Goal: Information Seeking & Learning: Learn about a topic

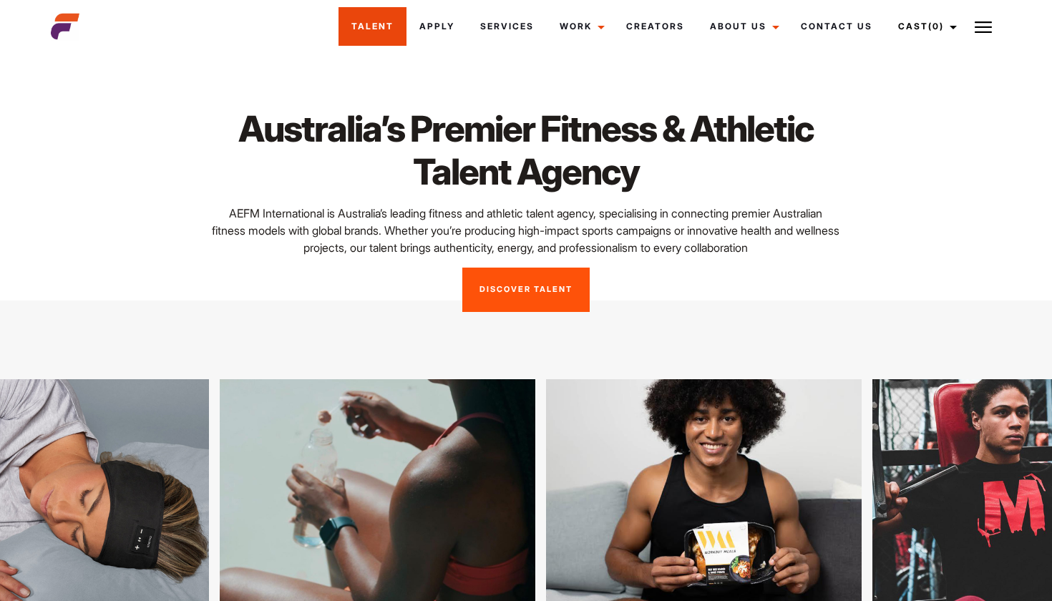
click at [402, 26] on link "Talent" at bounding box center [372, 26] width 68 height 39
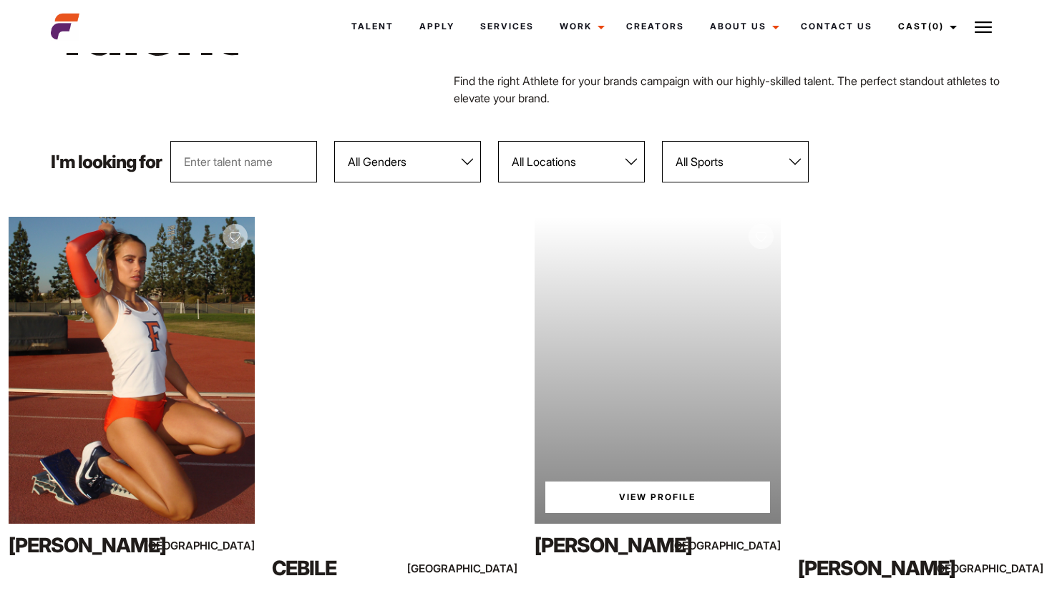
scroll to position [82, 0]
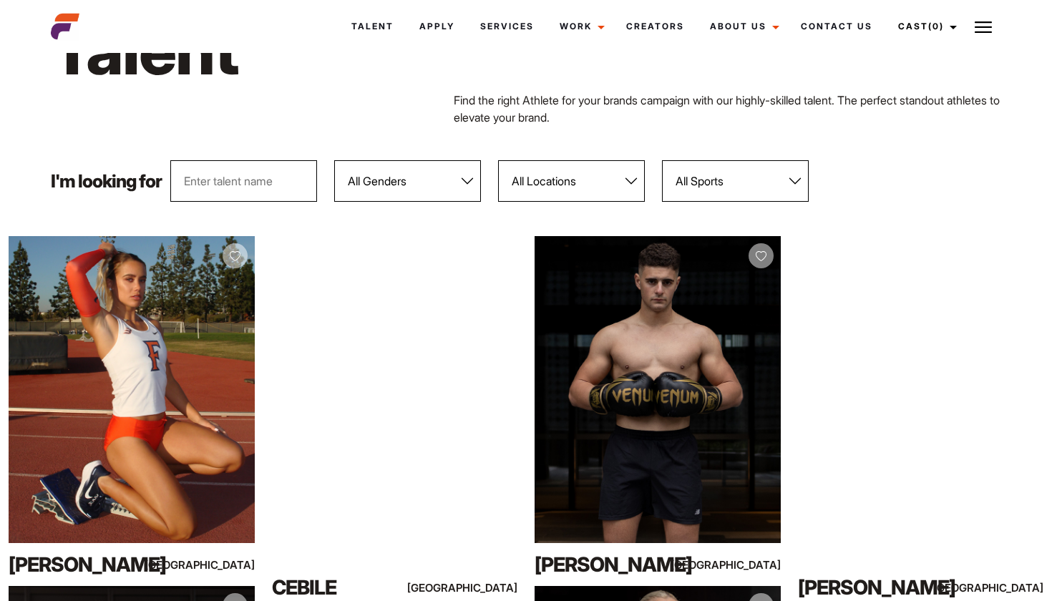
select select "103"
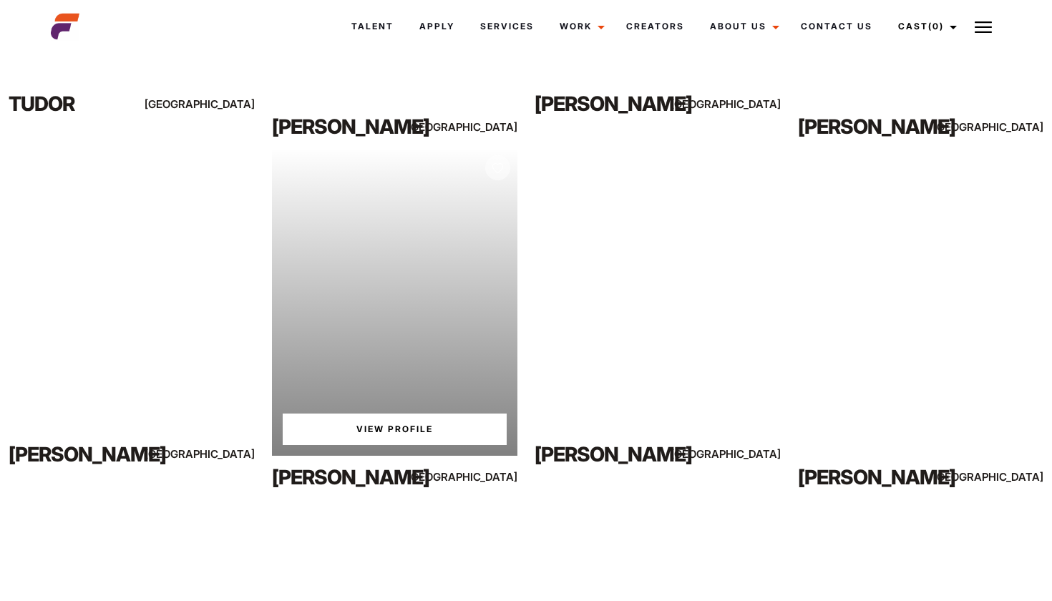
scroll to position [1260, 0]
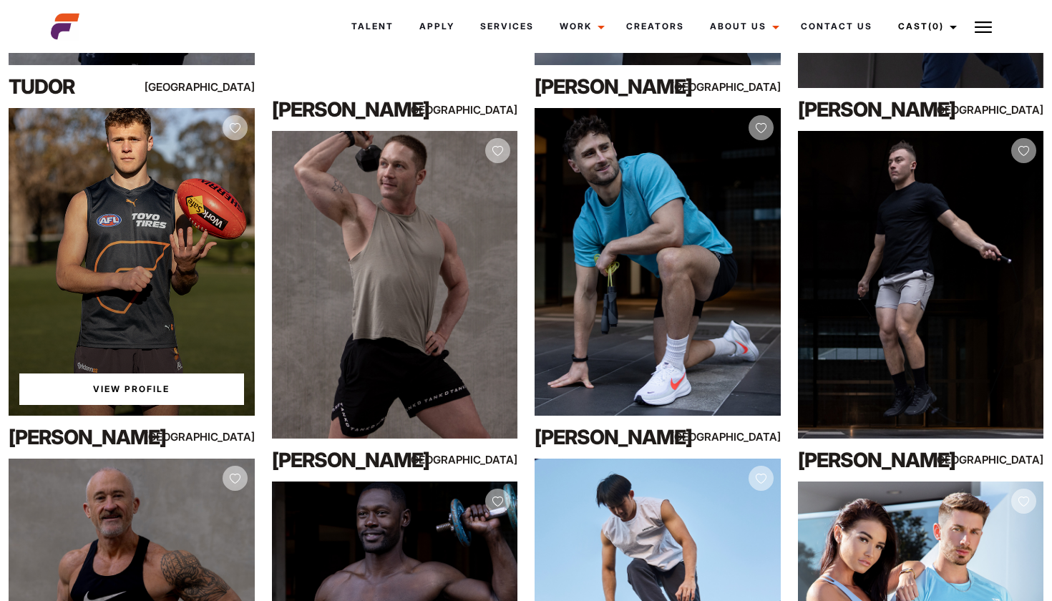
click at [165, 393] on link "View Profile" at bounding box center [131, 388] width 225 height 31
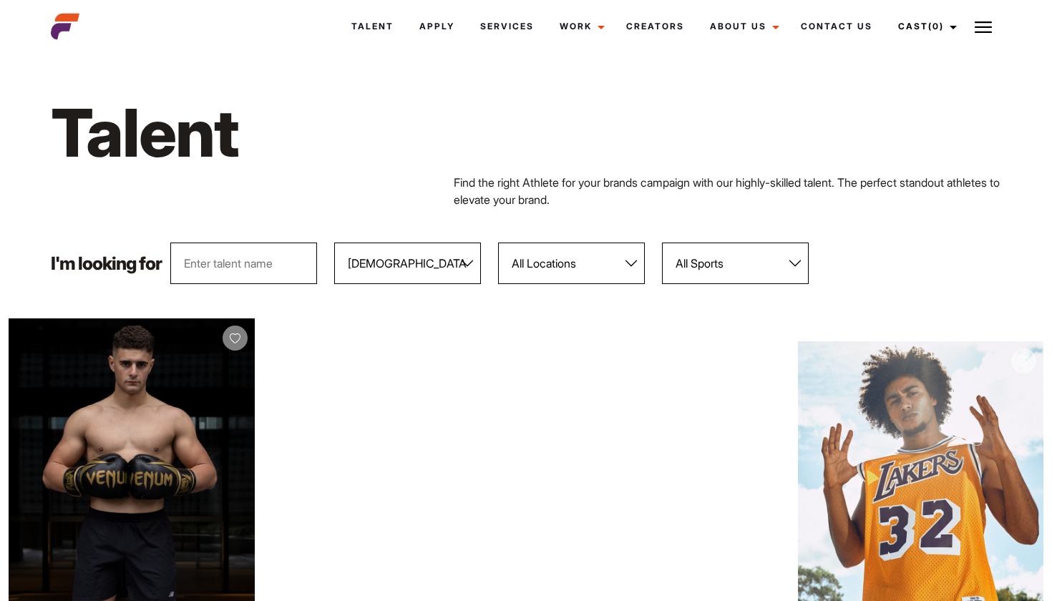
scroll to position [0, 0]
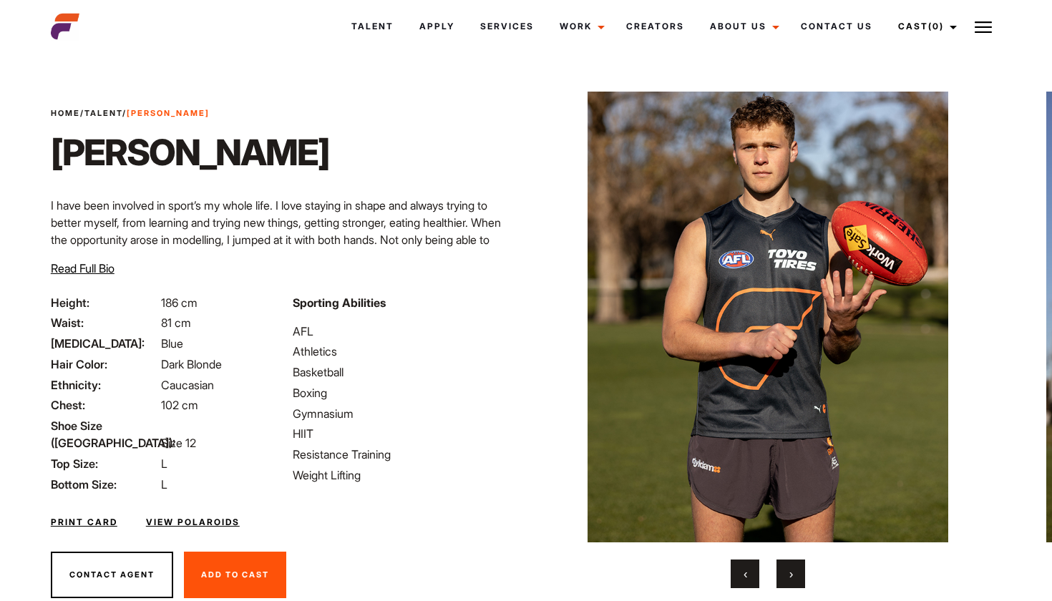
click at [780, 574] on button "›" at bounding box center [790, 573] width 29 height 29
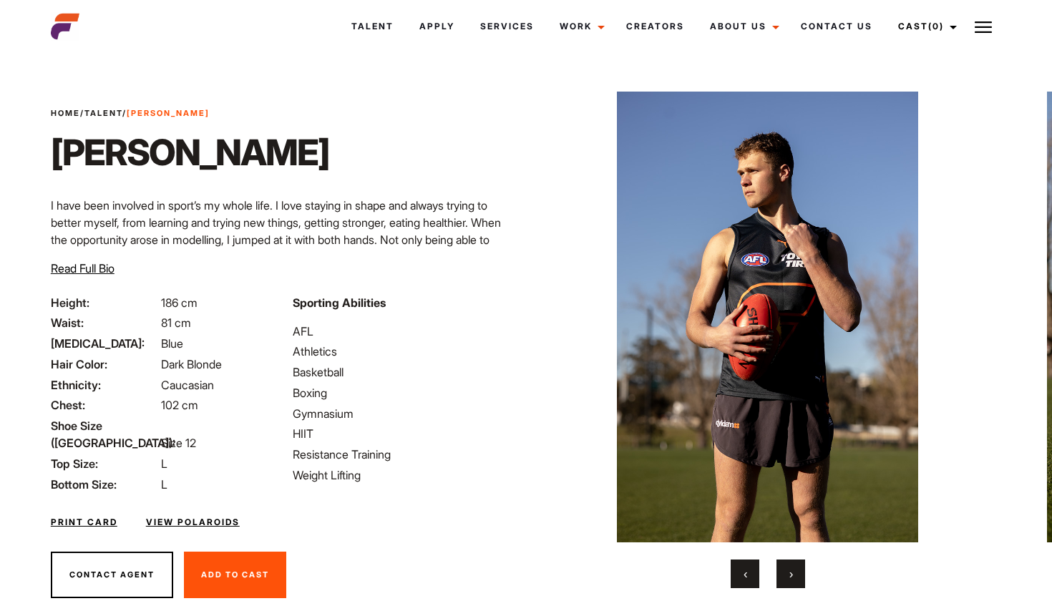
click at [780, 574] on button "›" at bounding box center [790, 573] width 29 height 29
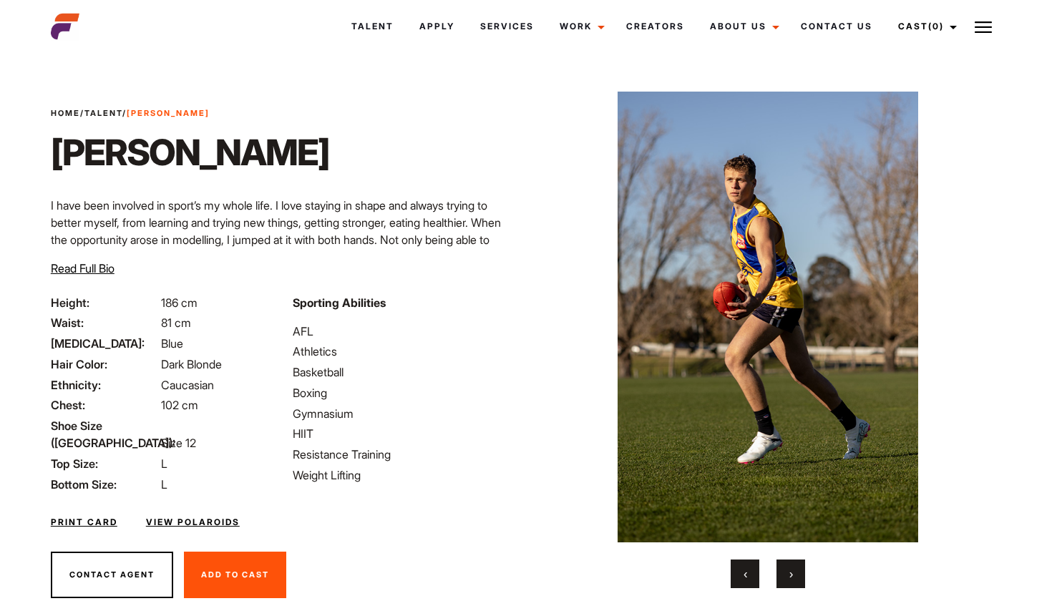
click at [780, 574] on button "›" at bounding box center [790, 573] width 29 height 29
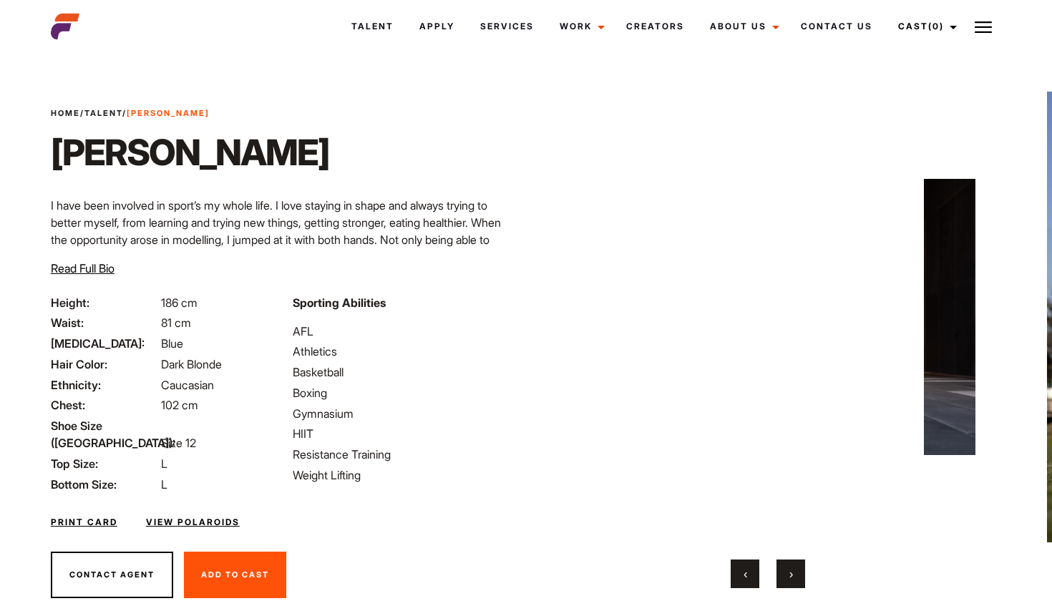
click at [780, 575] on button "›" at bounding box center [790, 573] width 29 height 29
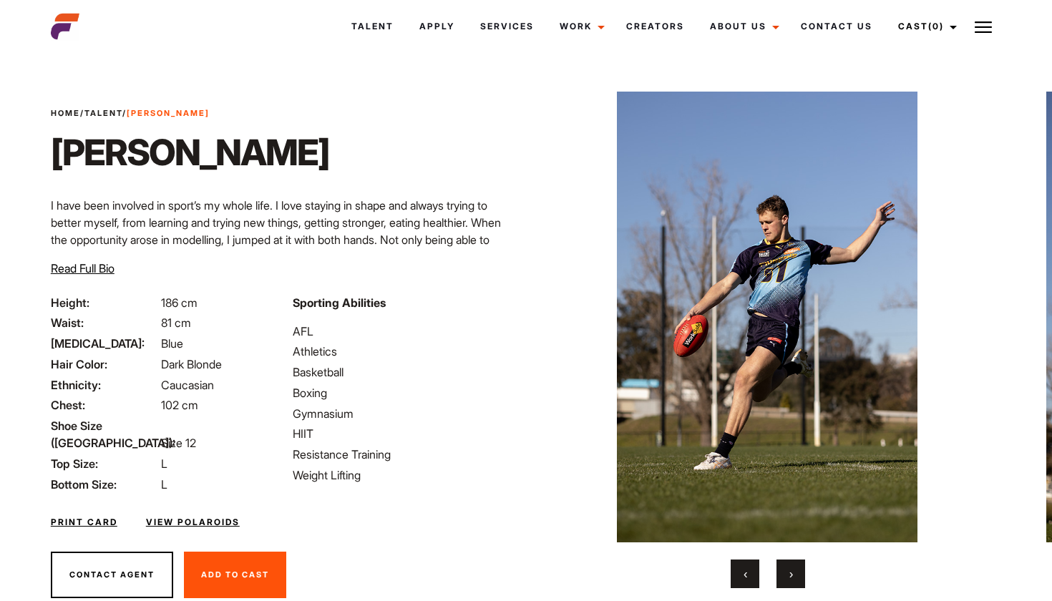
click at [780, 575] on button "›" at bounding box center [790, 573] width 29 height 29
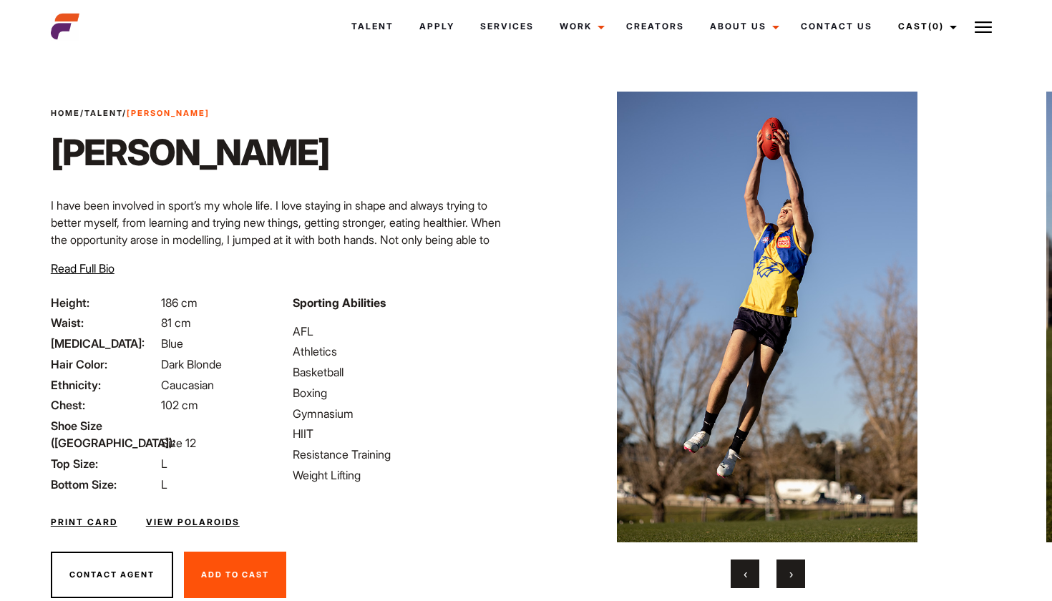
click at [743, 577] on span "‹" at bounding box center [745, 574] width 4 height 14
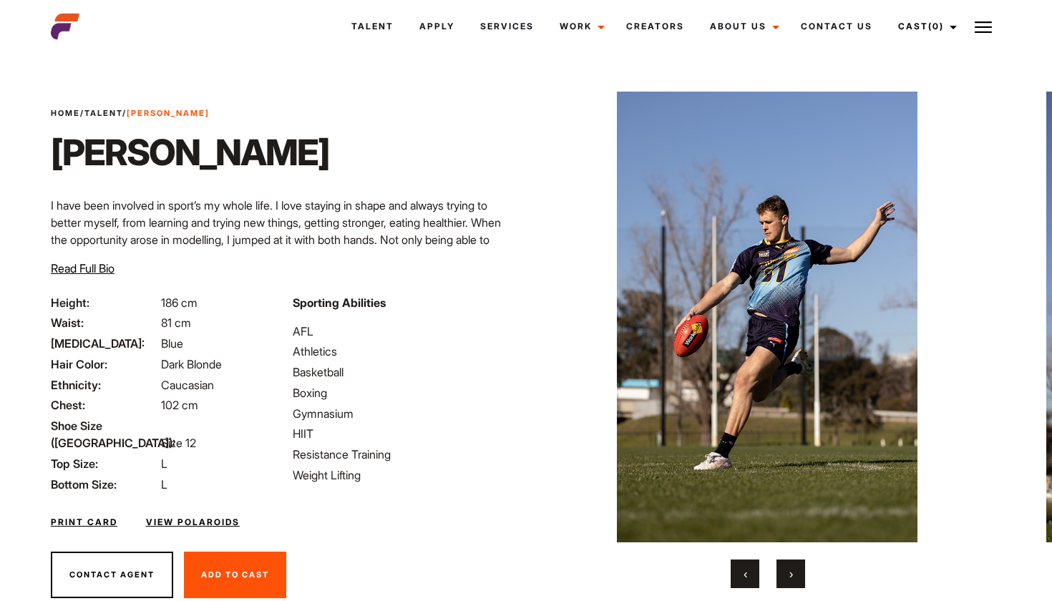
click at [793, 559] on button "›" at bounding box center [790, 573] width 29 height 29
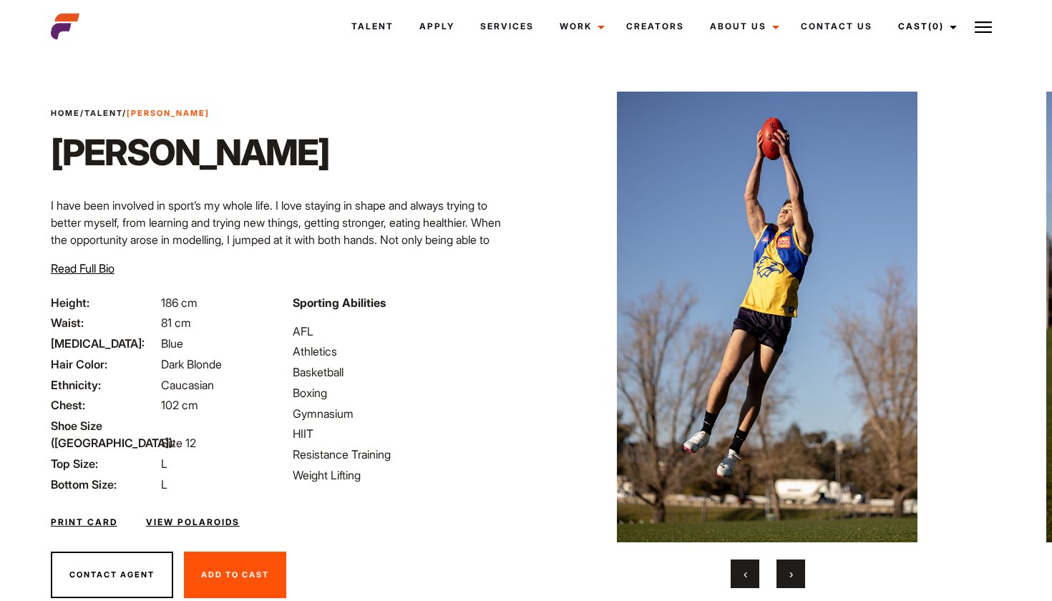
click at [793, 560] on button "›" at bounding box center [790, 573] width 29 height 29
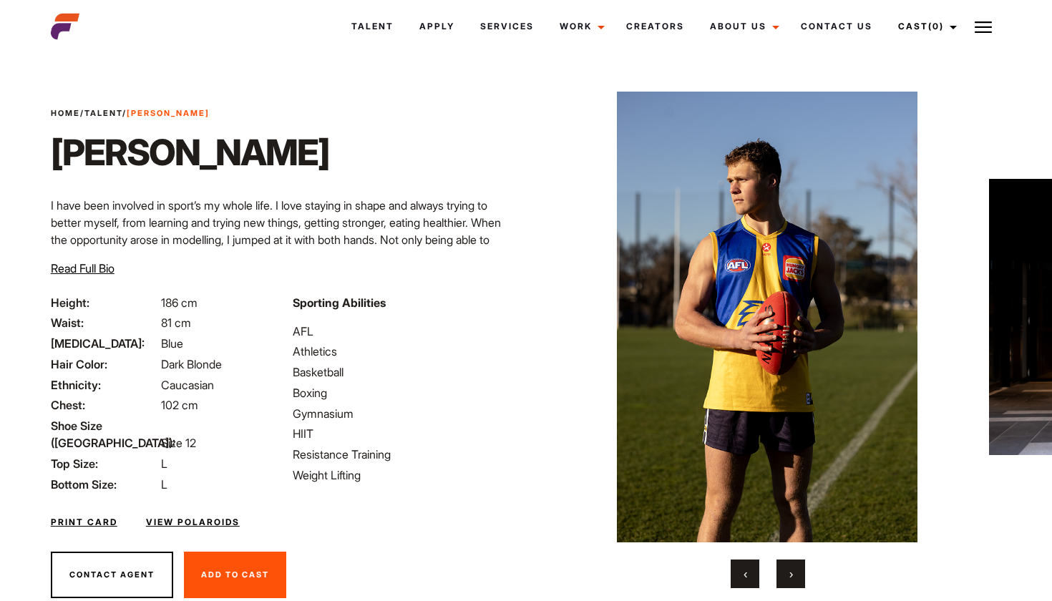
click at [793, 560] on button "›" at bounding box center [790, 573] width 29 height 29
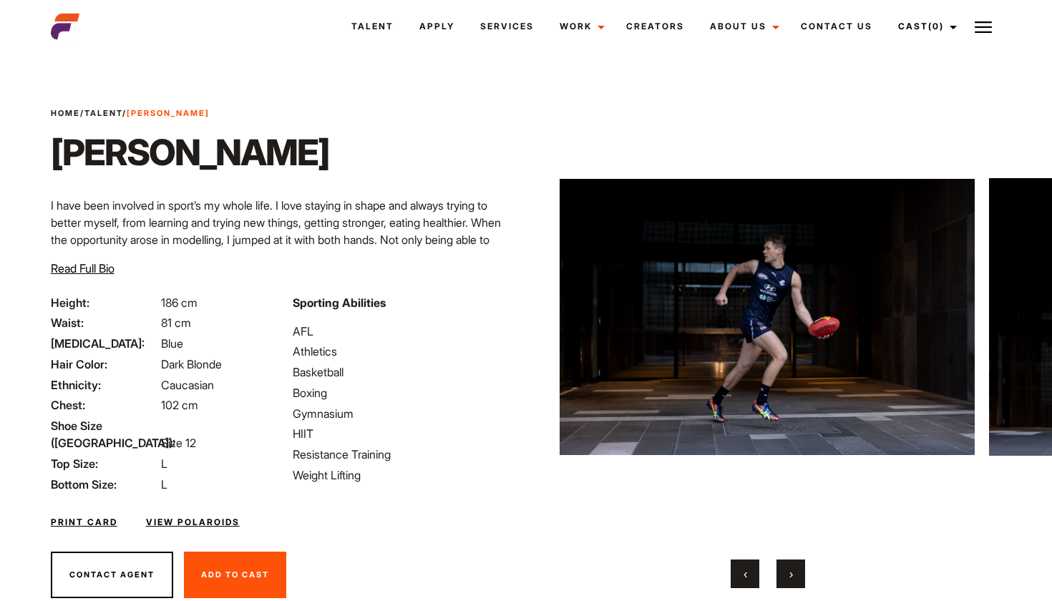
click at [793, 560] on button "›" at bounding box center [790, 573] width 29 height 29
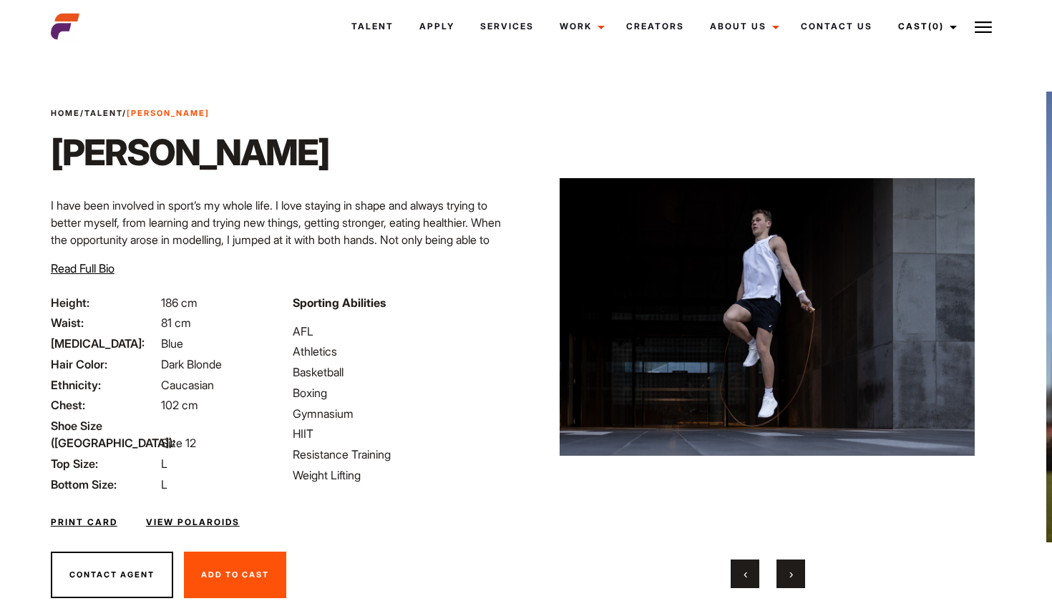
click at [793, 560] on button "›" at bounding box center [790, 573] width 29 height 29
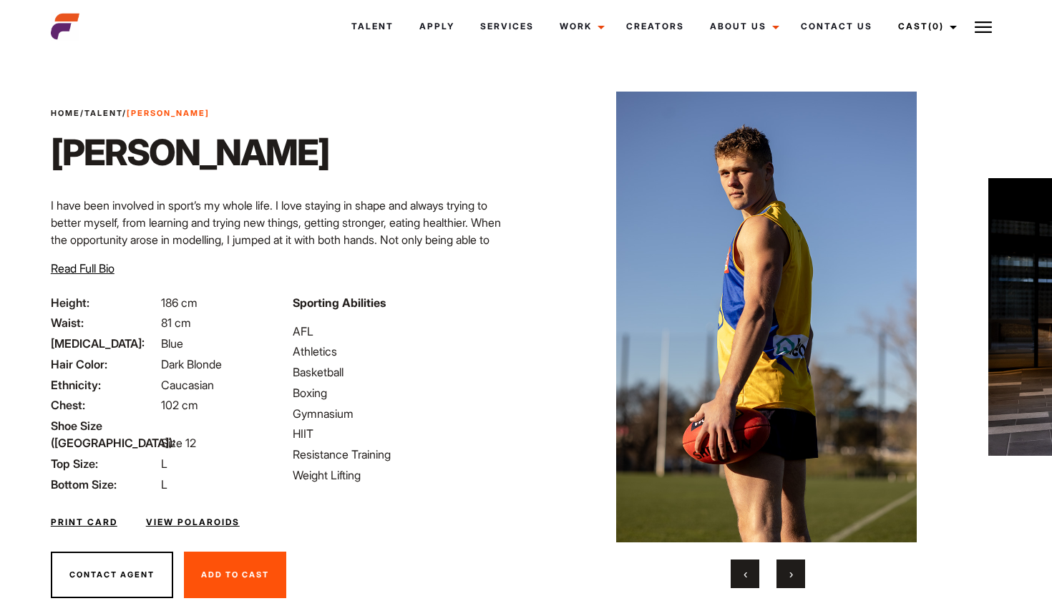
click at [793, 560] on button "›" at bounding box center [790, 573] width 29 height 29
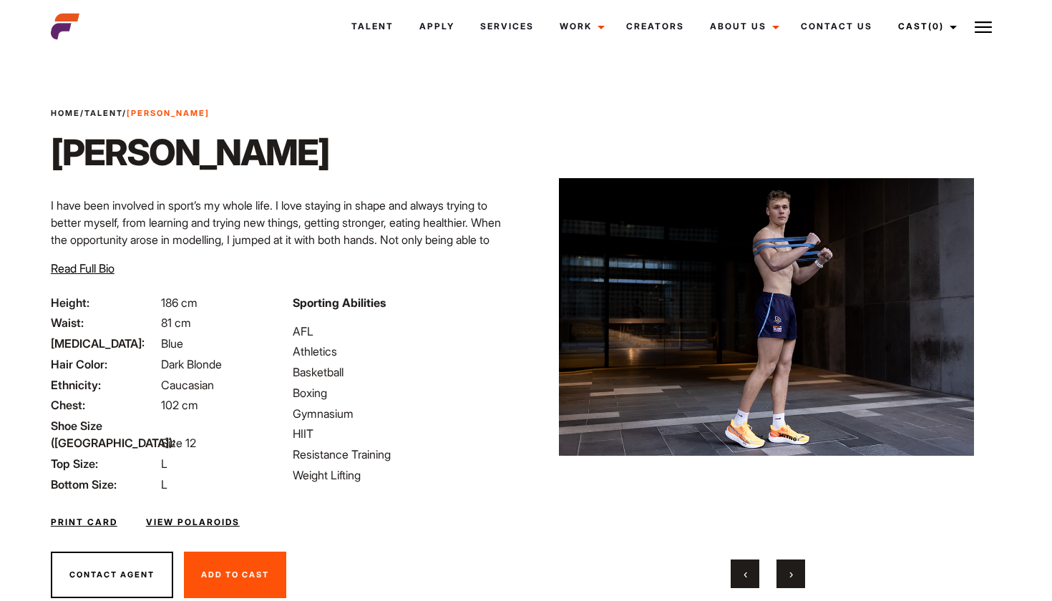
click at [793, 560] on button "›" at bounding box center [790, 573] width 29 height 29
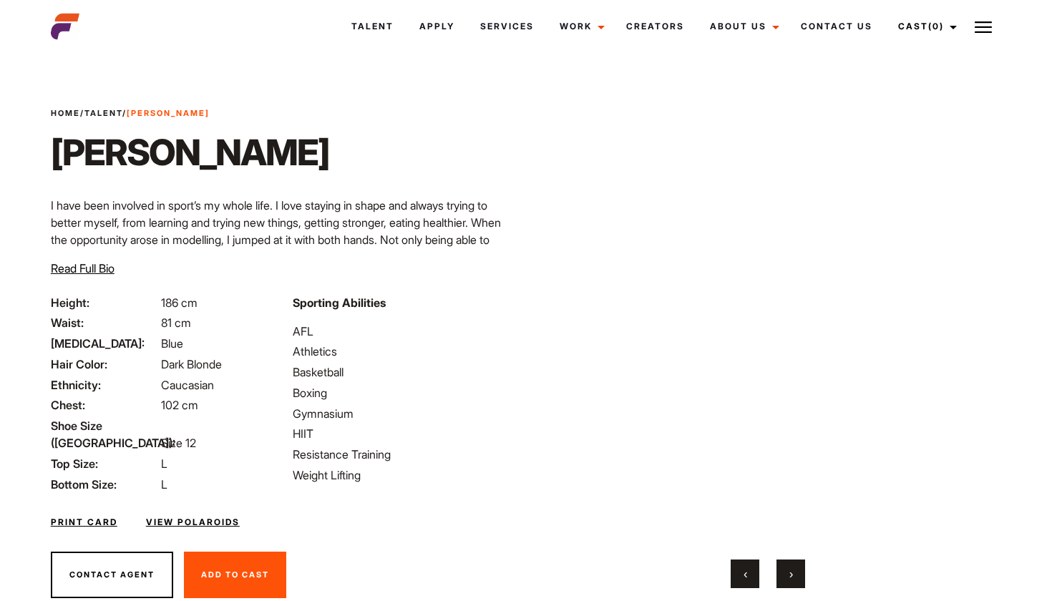
click at [793, 560] on button "›" at bounding box center [790, 573] width 29 height 29
click at [793, 561] on button "›" at bounding box center [790, 573] width 29 height 29
